Goal: Information Seeking & Learning: Check status

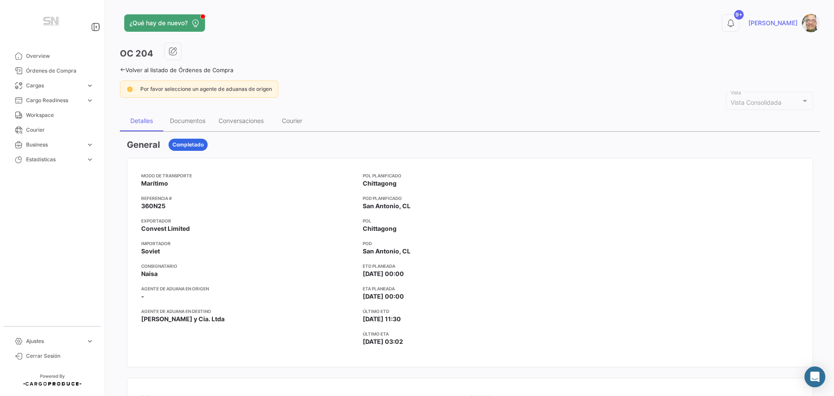
click at [121, 69] on icon at bounding box center [123, 70] width 6 height 6
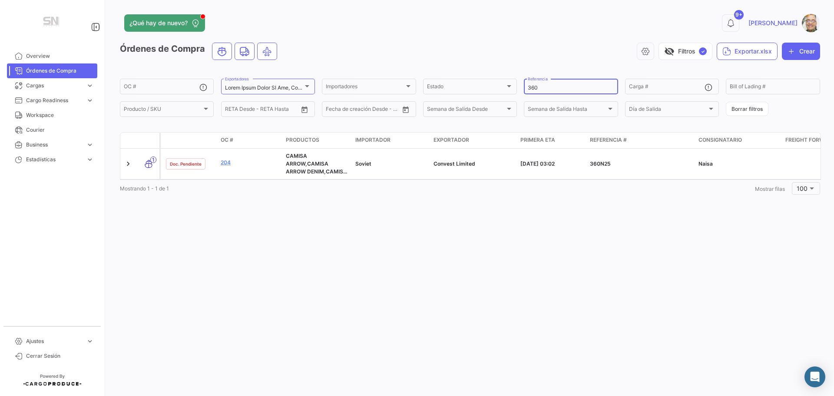
click at [542, 92] on div "360 Referencia" at bounding box center [571, 85] width 86 height 17
type input "3"
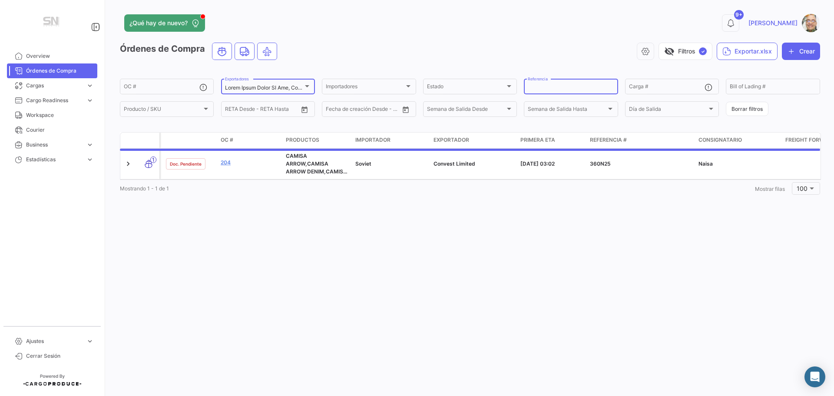
click at [308, 88] on div at bounding box center [307, 86] width 8 height 7
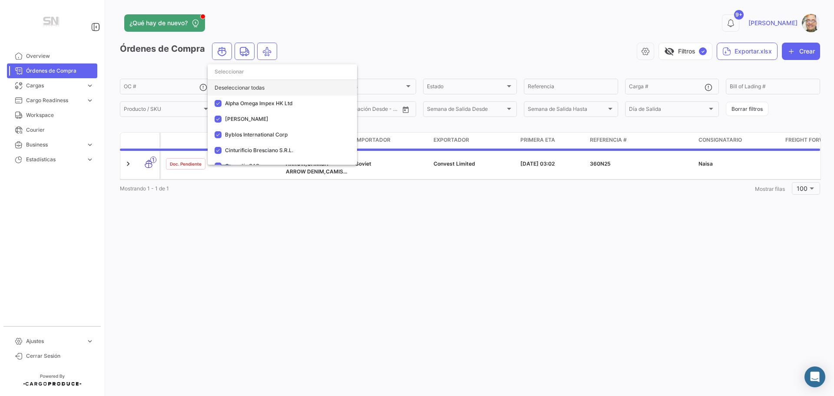
click at [259, 90] on div "Deseleccionar todas" at bounding box center [282, 88] width 149 height 16
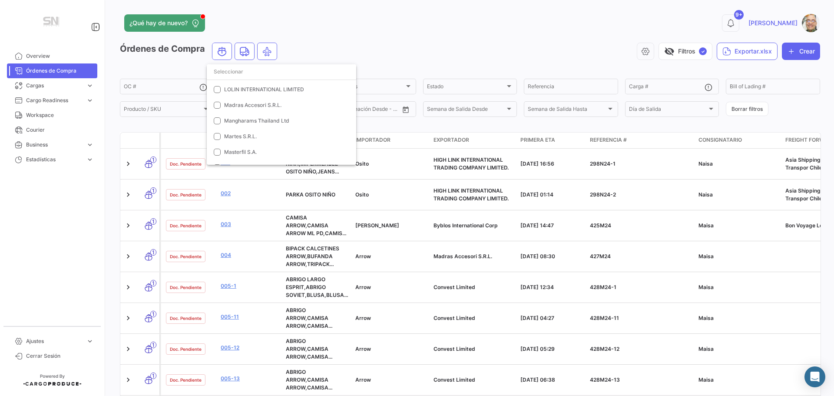
scroll to position [347, 0]
click at [218, 124] on mat-pseudo-checkbox at bounding box center [217, 123] width 7 height 7
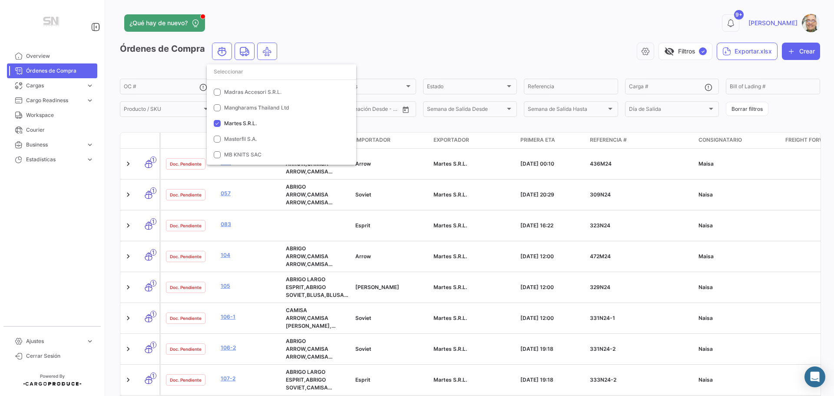
click at [357, 31] on div at bounding box center [417, 198] width 834 height 396
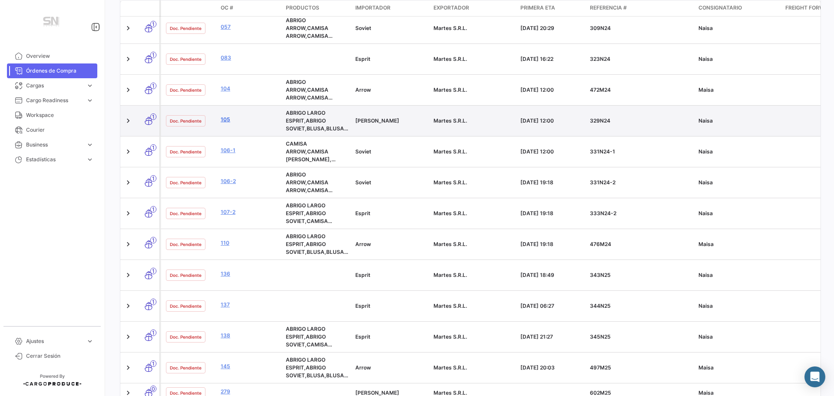
scroll to position [174, 0]
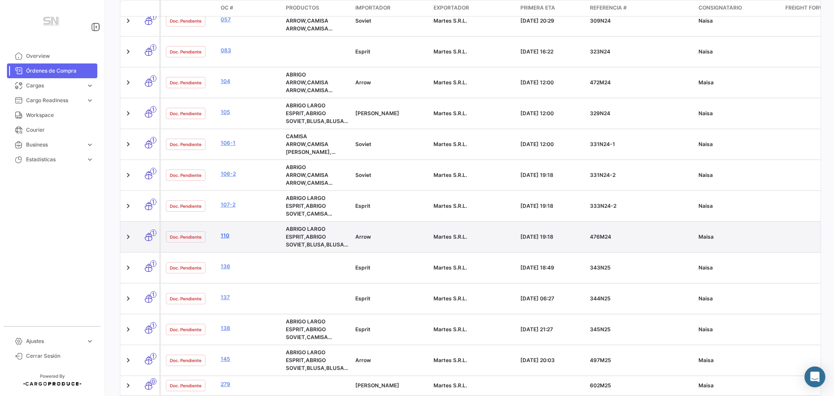
click at [226, 236] on link "110" at bounding box center [250, 236] width 58 height 8
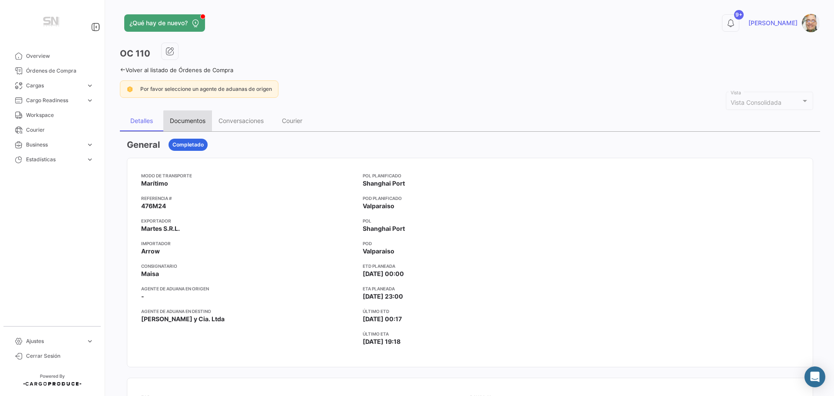
click at [193, 120] on div "Documentos" at bounding box center [188, 120] width 36 height 7
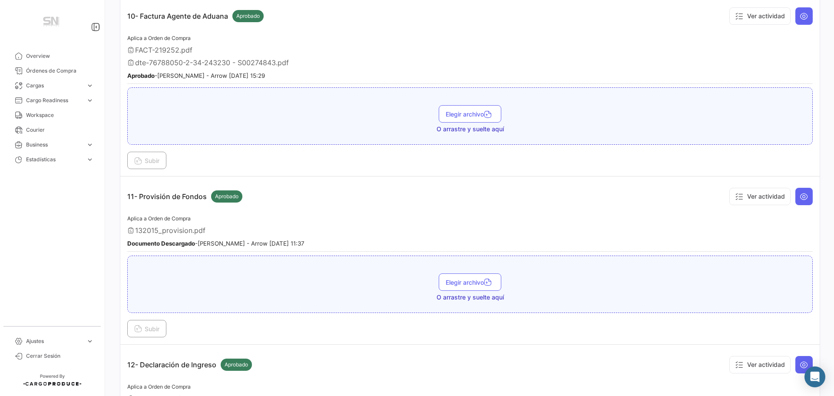
scroll to position [1737, 0]
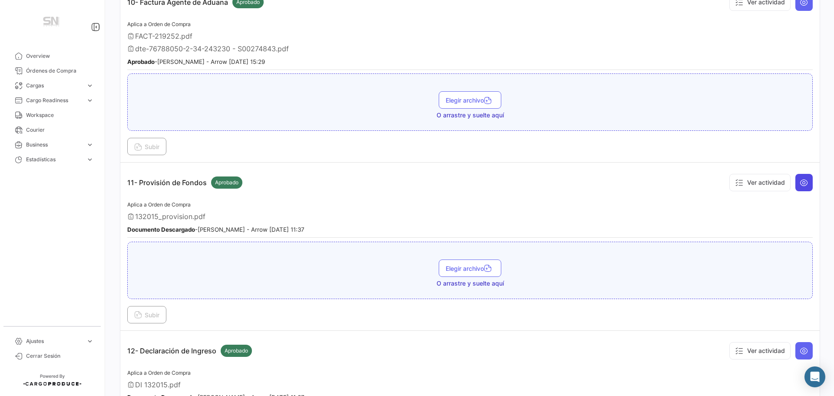
click at [800, 178] on icon at bounding box center [804, 182] width 9 height 9
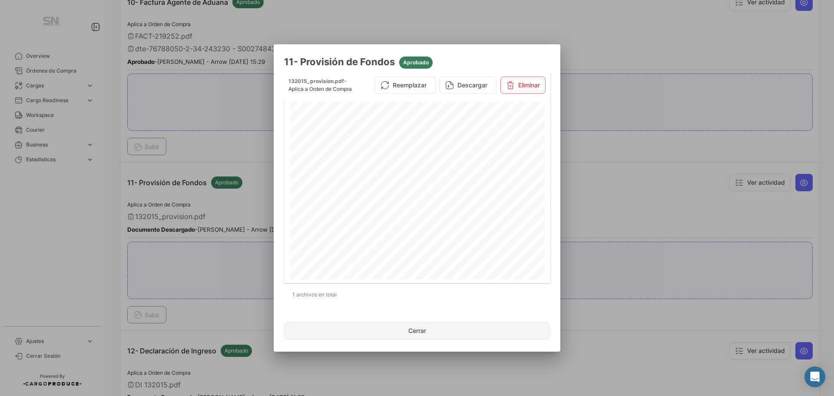
click at [422, 331] on button "Cerrar" at bounding box center [417, 330] width 266 height 17
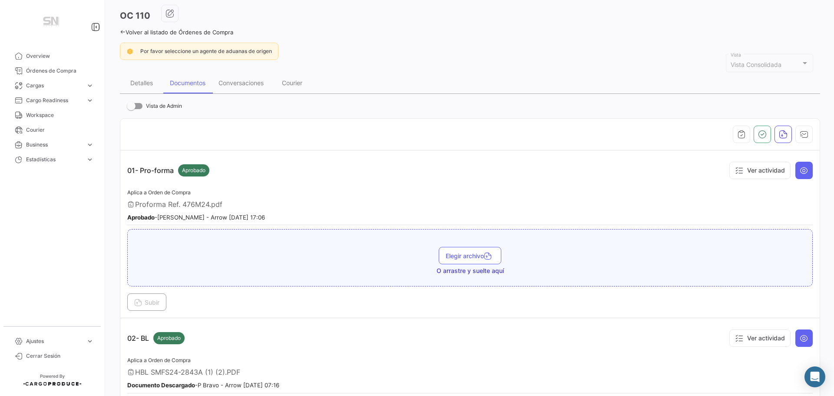
scroll to position [0, 0]
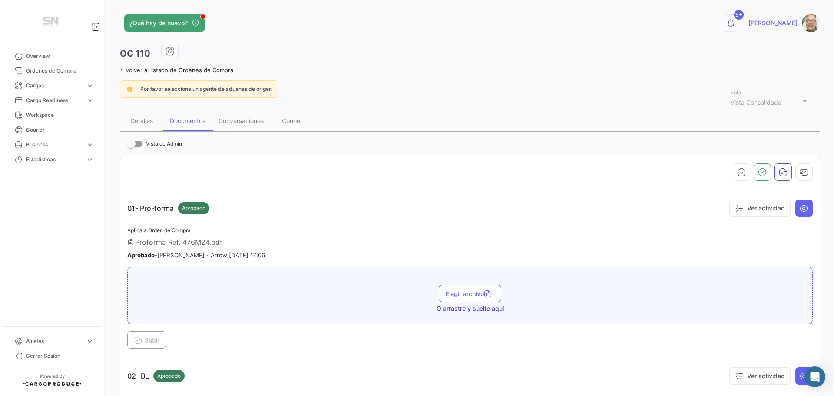
click at [123, 69] on icon at bounding box center [123, 70] width 6 height 6
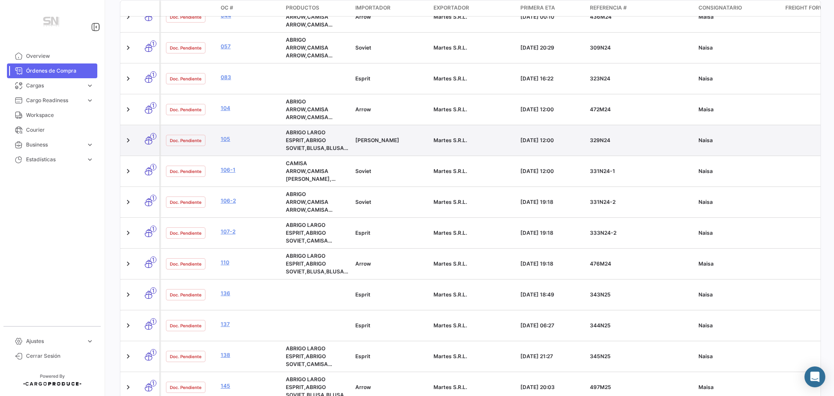
scroll to position [190, 0]
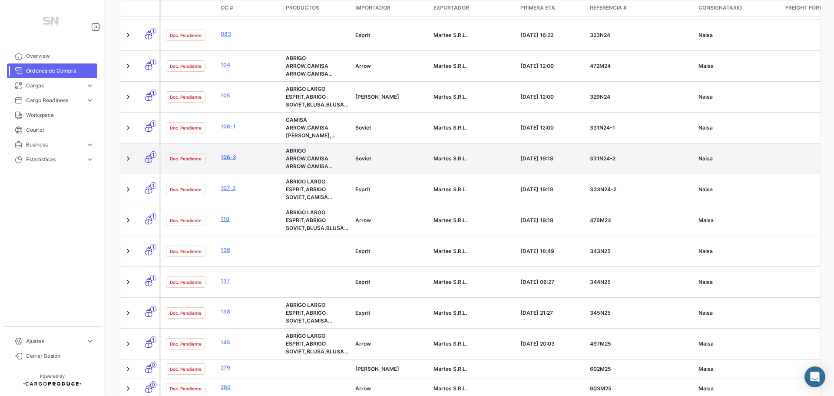
click at [223, 158] on link "106-2" at bounding box center [250, 157] width 58 height 8
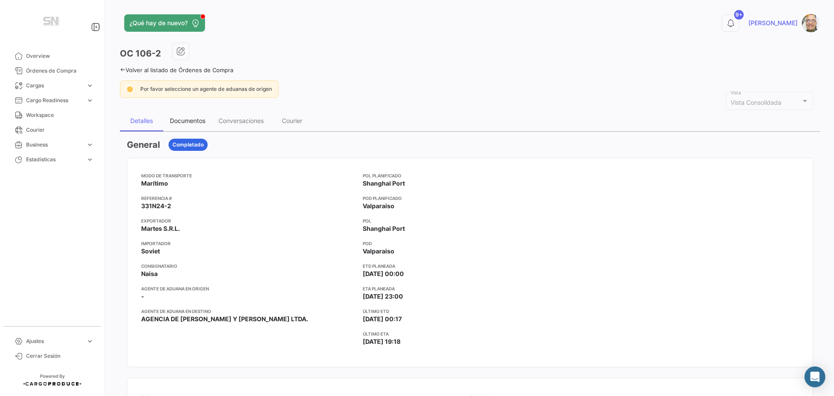
click at [196, 119] on div "Documentos" at bounding box center [188, 120] width 36 height 7
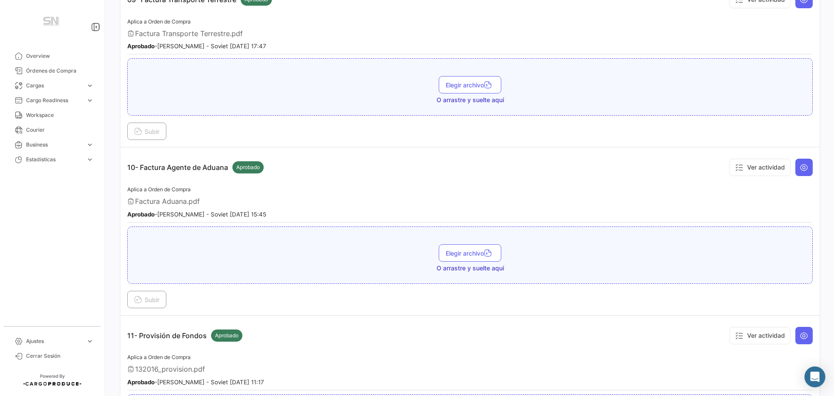
scroll to position [1781, 0]
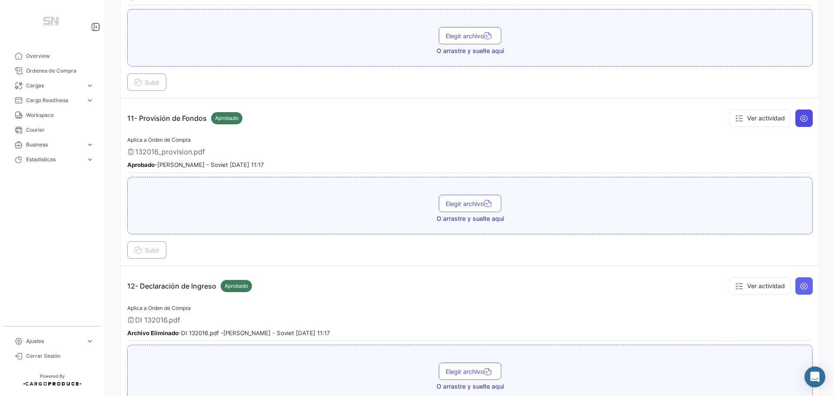
click at [800, 119] on icon at bounding box center [804, 118] width 9 height 9
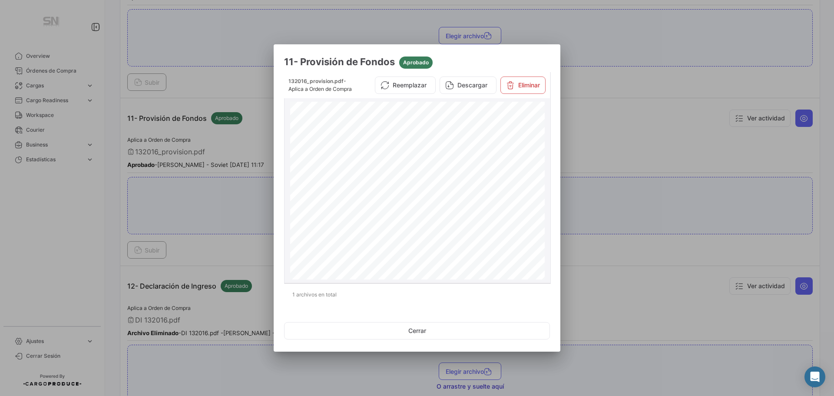
scroll to position [43, 0]
click at [417, 329] on button "Cerrar" at bounding box center [417, 330] width 266 height 17
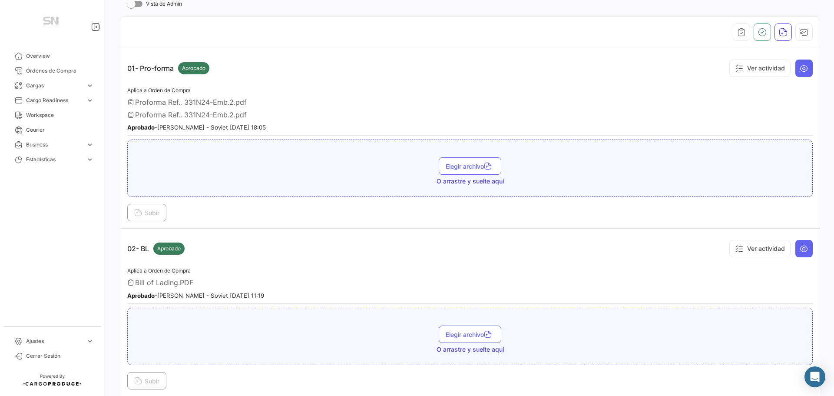
scroll to position [0, 0]
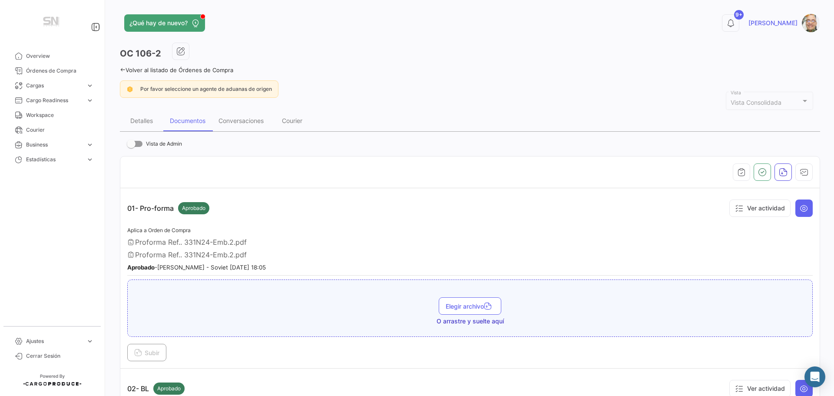
click at [124, 69] on icon at bounding box center [123, 70] width 6 height 6
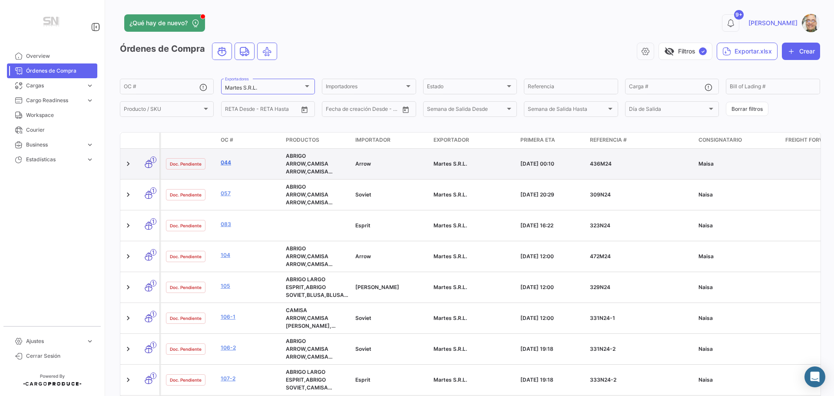
click at [230, 162] on link "044" at bounding box center [250, 163] width 58 height 8
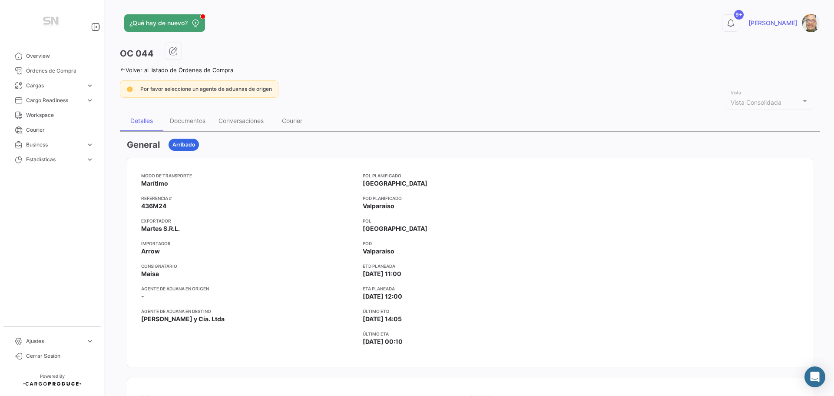
click at [123, 70] on icon at bounding box center [123, 70] width 6 height 6
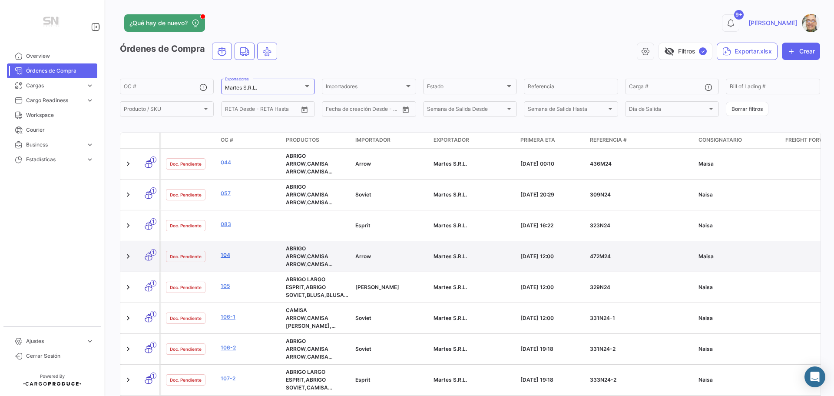
click at [230, 254] on link "104" at bounding box center [250, 255] width 58 height 8
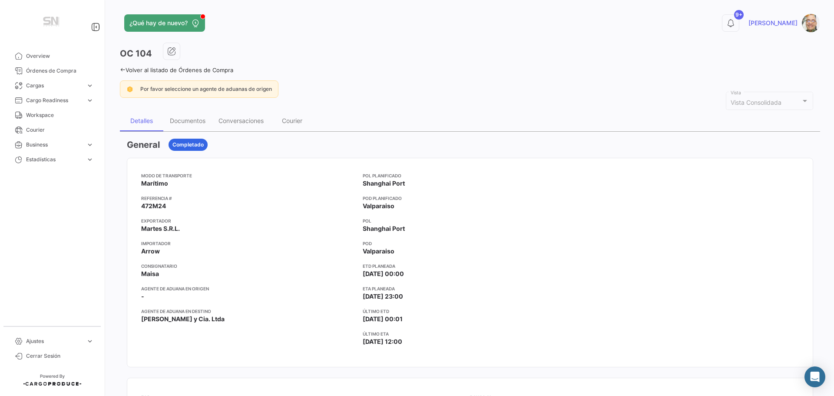
click at [121, 67] on icon at bounding box center [123, 70] width 6 height 6
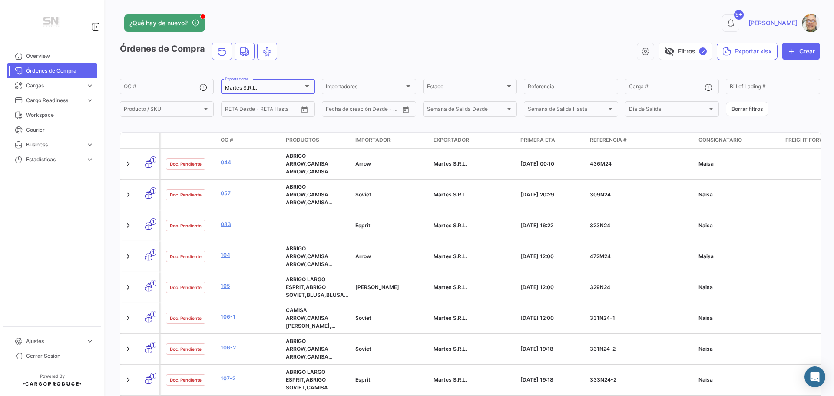
click at [307, 87] on div at bounding box center [307, 86] width 8 height 7
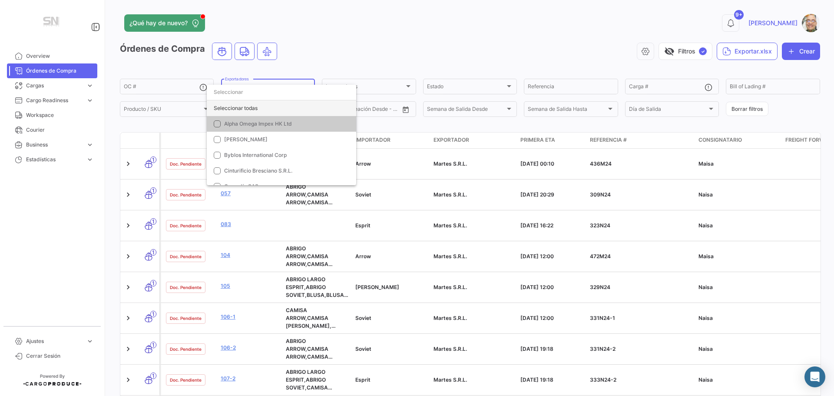
drag, startPoint x: 250, startPoint y: 106, endPoint x: 245, endPoint y: 108, distance: 4.7
click at [250, 107] on div "Seleccionar todas" at bounding box center [281, 108] width 149 height 16
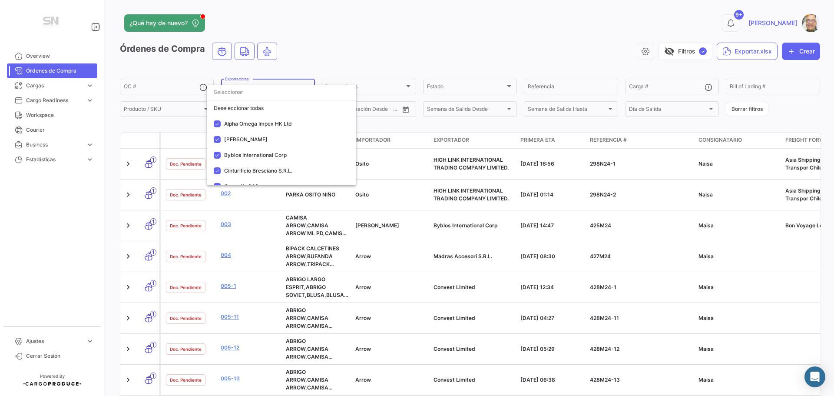
click at [498, 43] on div at bounding box center [417, 198] width 834 height 396
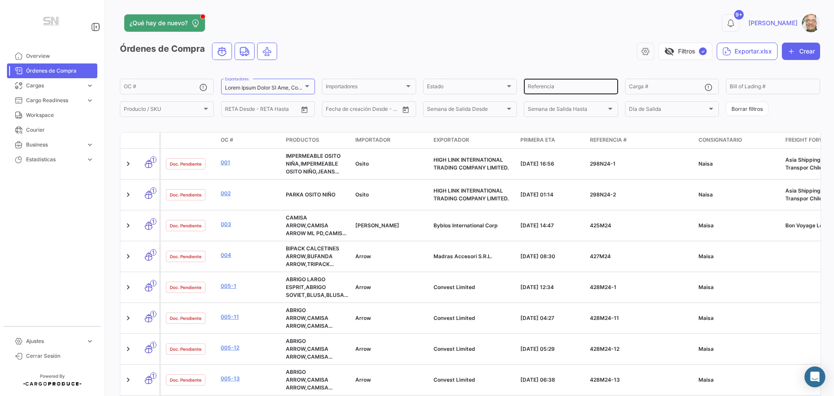
click at [562, 87] on input "Referencia" at bounding box center [571, 88] width 86 height 6
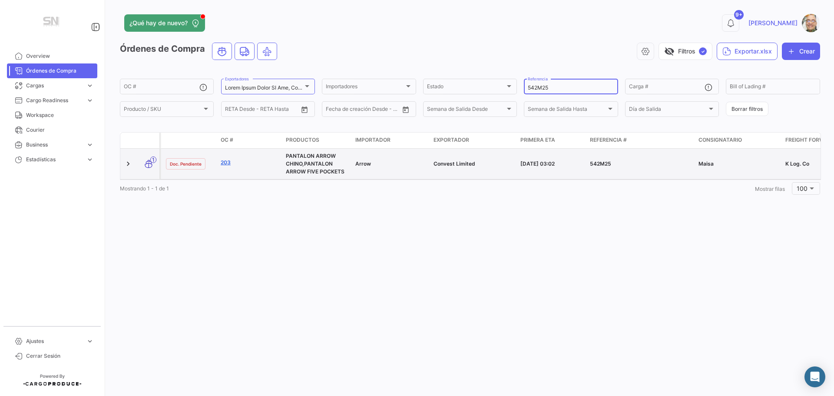
type input "542M25"
click at [227, 165] on link "203" at bounding box center [250, 163] width 58 height 8
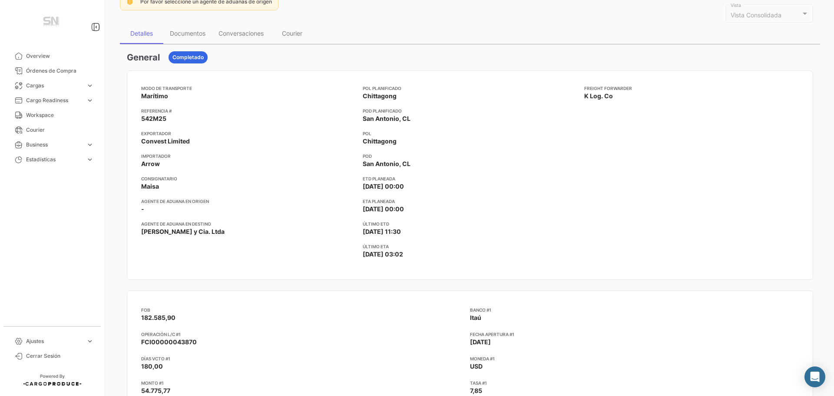
scroll to position [87, 0]
click at [187, 33] on div "Documentos" at bounding box center [188, 33] width 36 height 7
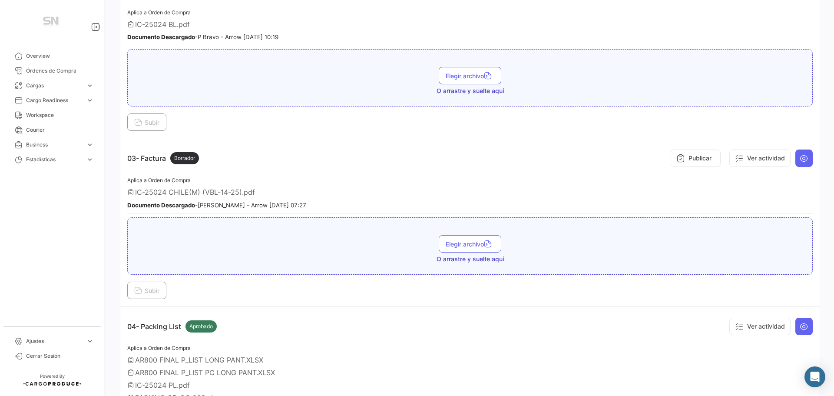
scroll to position [347, 0]
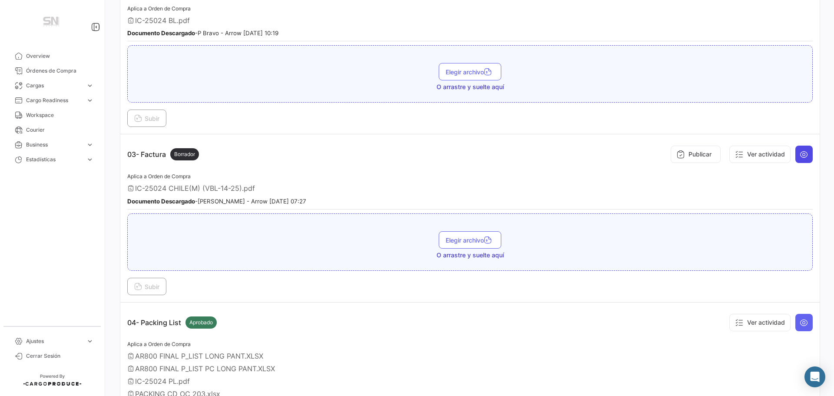
click at [801, 152] on icon at bounding box center [804, 154] width 9 height 9
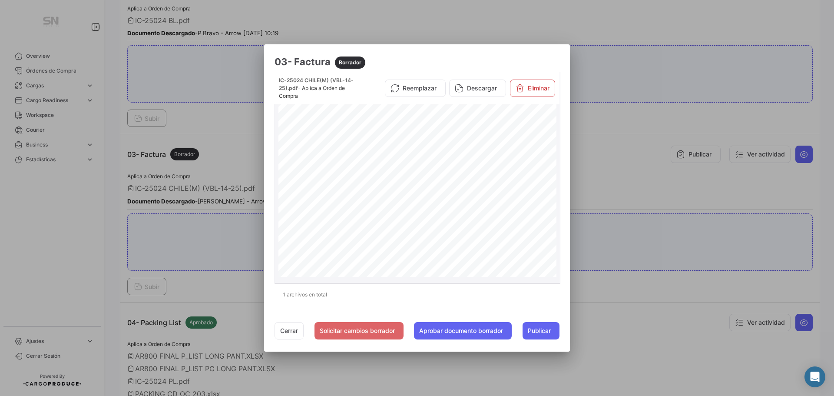
scroll to position [219, 0]
click at [284, 331] on button "Cerrar" at bounding box center [289, 330] width 29 height 17
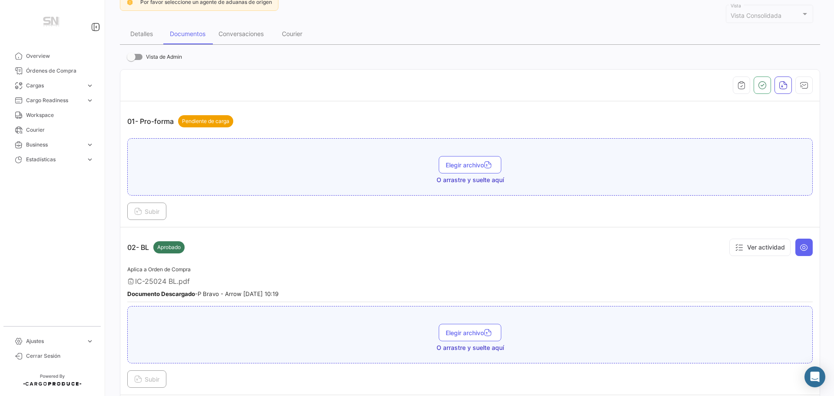
scroll to position [0, 0]
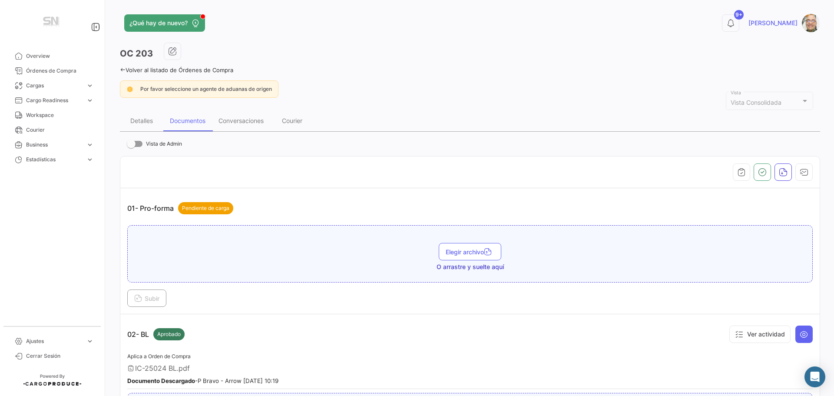
click at [121, 69] on icon at bounding box center [123, 70] width 6 height 6
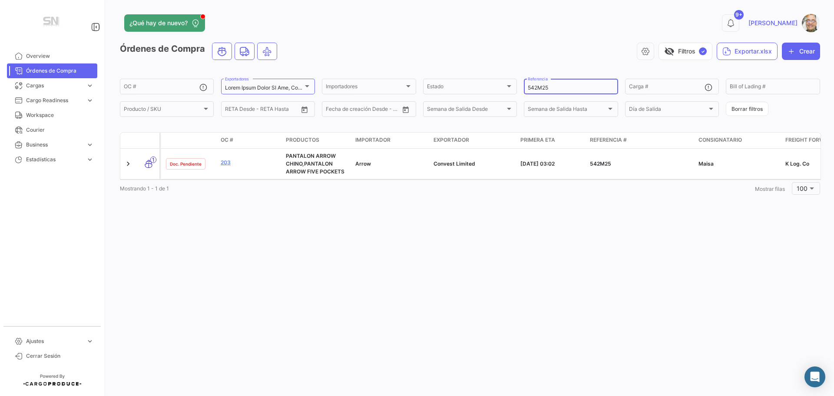
click at [550, 88] on input "542M25" at bounding box center [571, 88] width 86 height 6
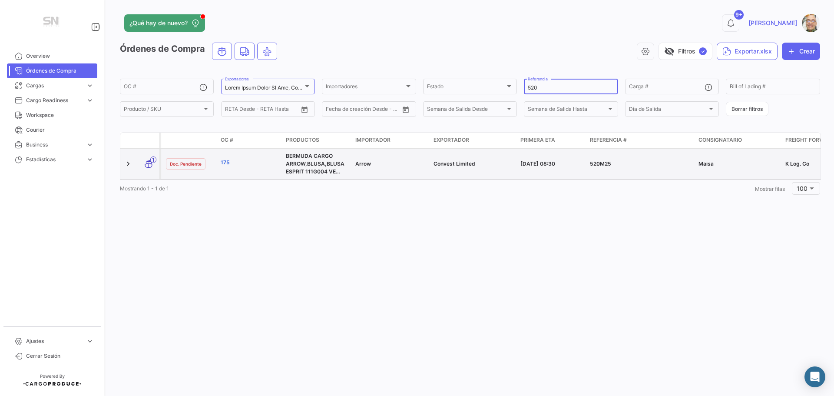
type input "520"
click at [226, 163] on link "175" at bounding box center [250, 163] width 58 height 8
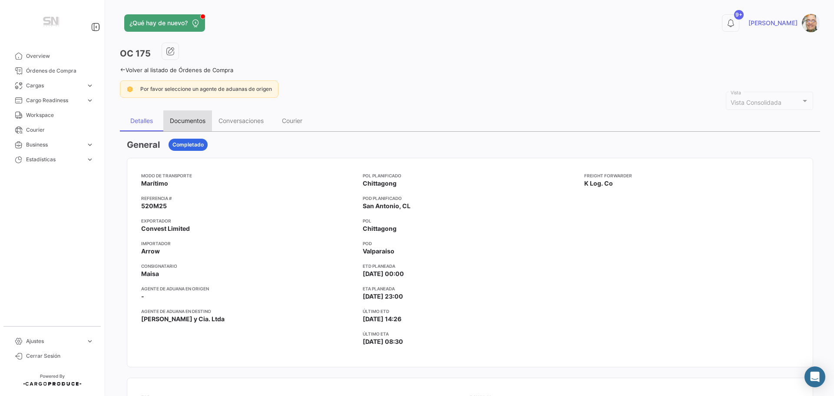
click at [191, 122] on div "Documentos" at bounding box center [188, 120] width 36 height 7
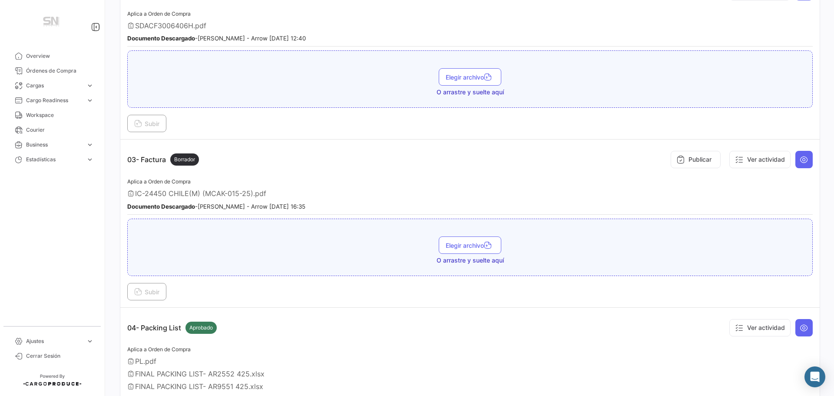
scroll to position [347, 0]
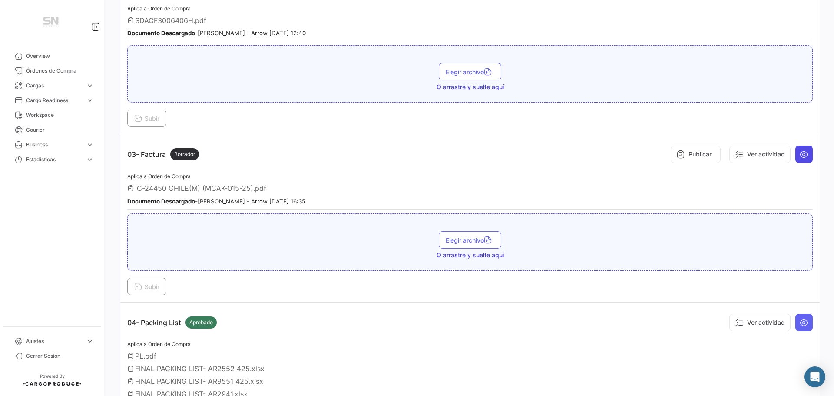
click at [800, 154] on icon at bounding box center [804, 154] width 9 height 9
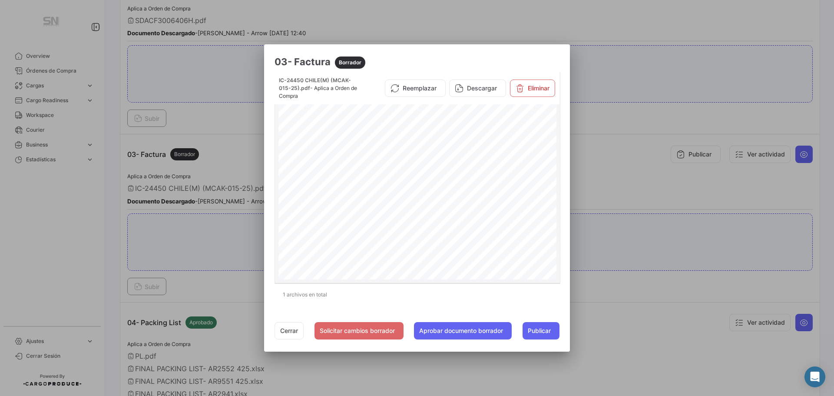
scroll to position [0, 0]
click at [282, 329] on button "Cerrar" at bounding box center [289, 330] width 29 height 17
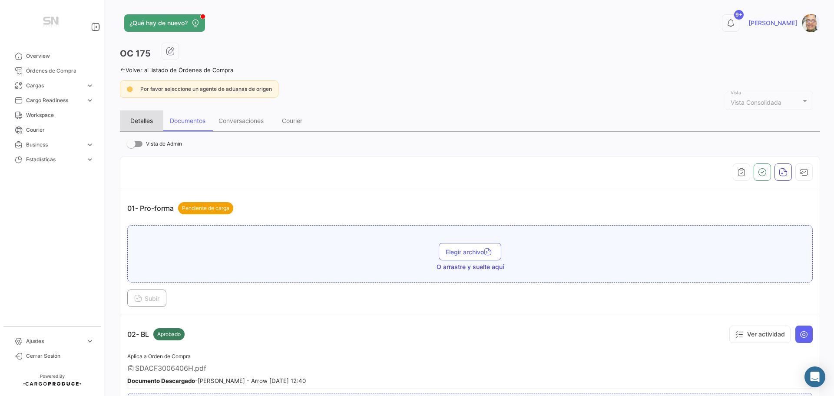
click at [146, 119] on div "Detalles" at bounding box center [141, 120] width 23 height 7
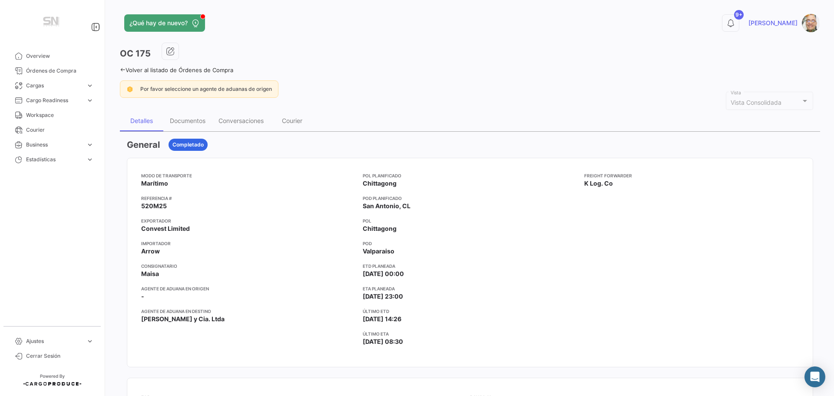
click at [119, 69] on div "¿Qué hay de nuevo? 9+ [PERSON_NAME] OC 175 Volver al listado de Órdenes de Comp…" at bounding box center [470, 198] width 728 height 396
click at [123, 69] on icon at bounding box center [123, 70] width 6 height 6
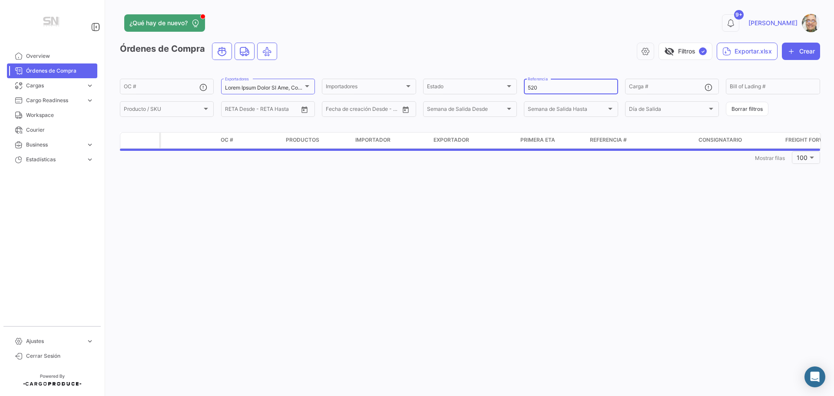
click at [542, 86] on input "520" at bounding box center [571, 88] width 86 height 6
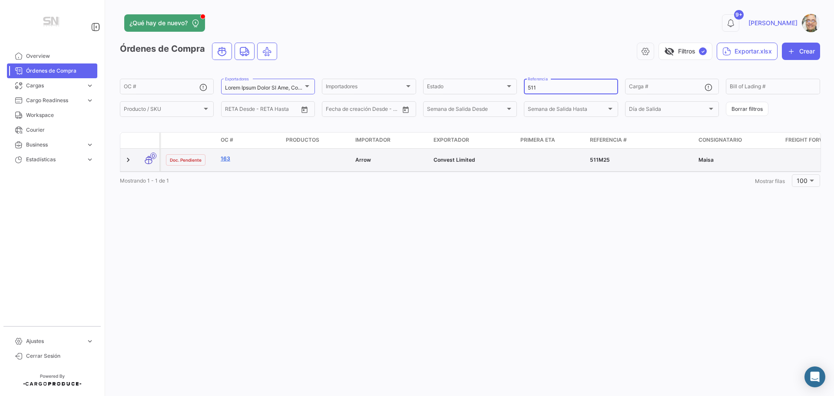
type input "511"
click at [228, 159] on link "163" at bounding box center [250, 159] width 58 height 8
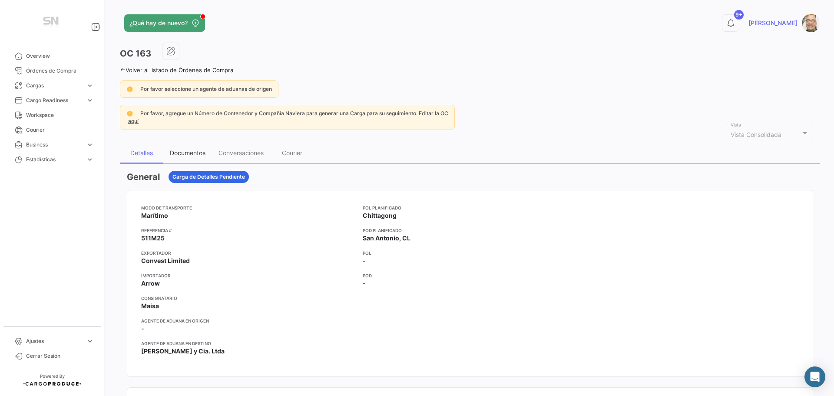
click at [183, 154] on div "Documentos" at bounding box center [188, 152] width 36 height 7
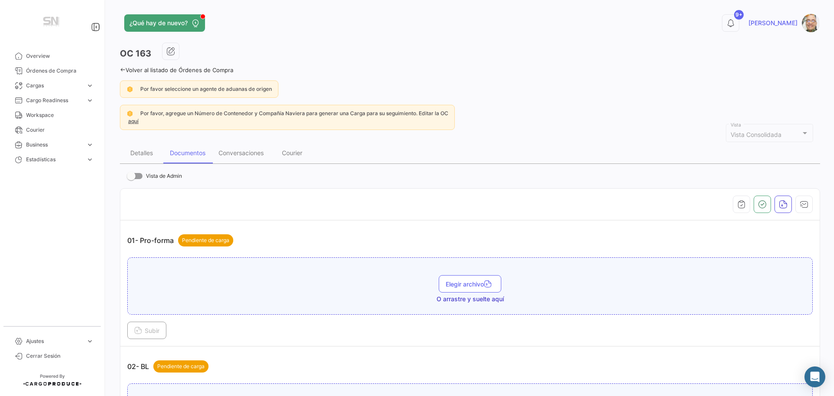
click at [122, 73] on link "Volver al listado de Órdenes de Compra" at bounding box center [176, 69] width 113 height 7
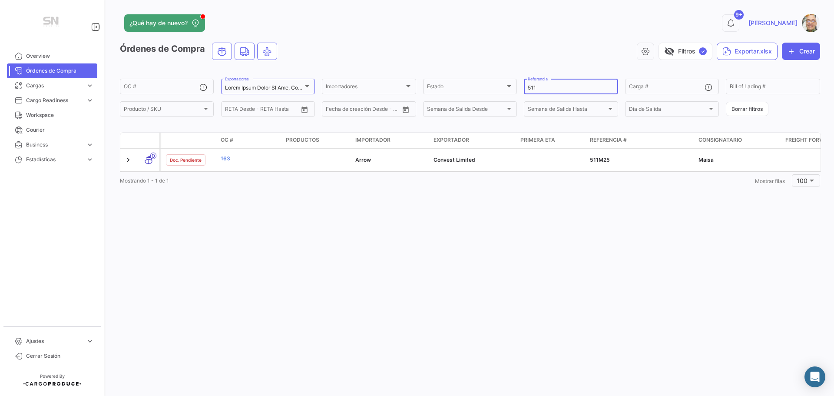
click at [560, 87] on input "511" at bounding box center [571, 88] width 86 height 6
type input "5"
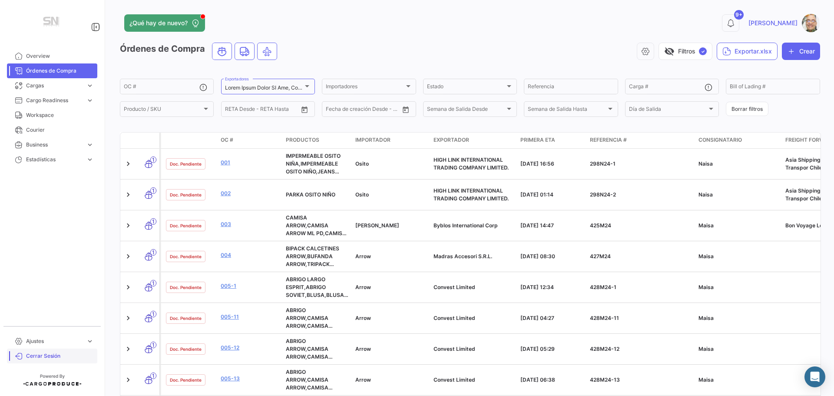
click at [36, 357] on span "Cerrar Sesión" at bounding box center [60, 356] width 68 height 8
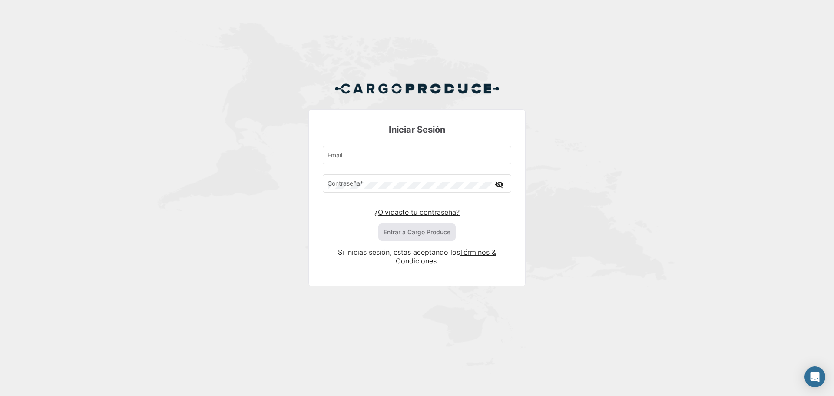
type input "[PERSON_NAME][EMAIL_ADDRESS][DOMAIN_NAME]"
